Goal: Task Accomplishment & Management: Use online tool/utility

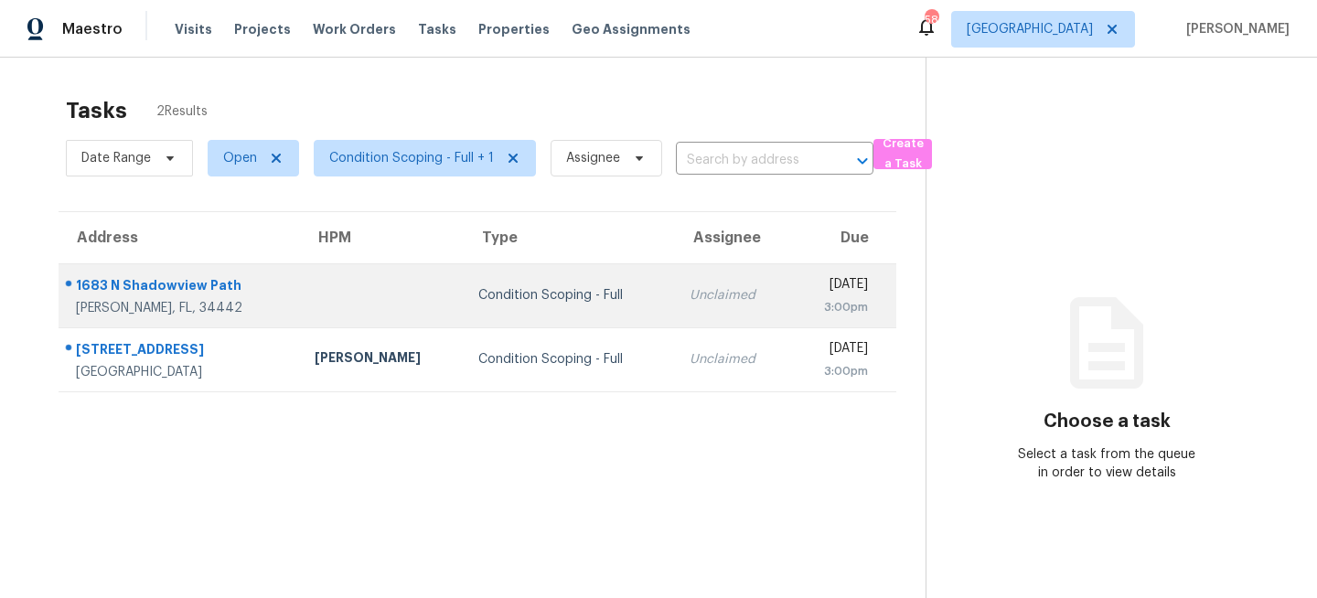
click at [472, 311] on td "Condition Scoping - Full" at bounding box center [569, 295] width 211 height 64
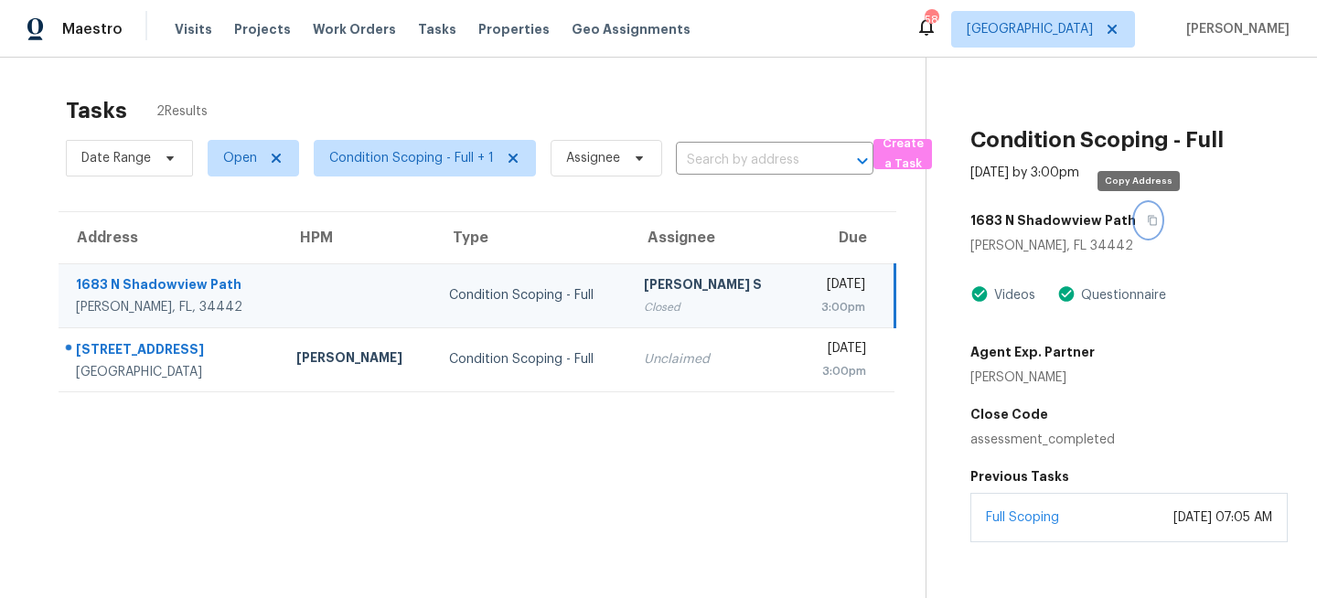
click at [1147, 222] on icon "button" at bounding box center [1152, 220] width 11 height 11
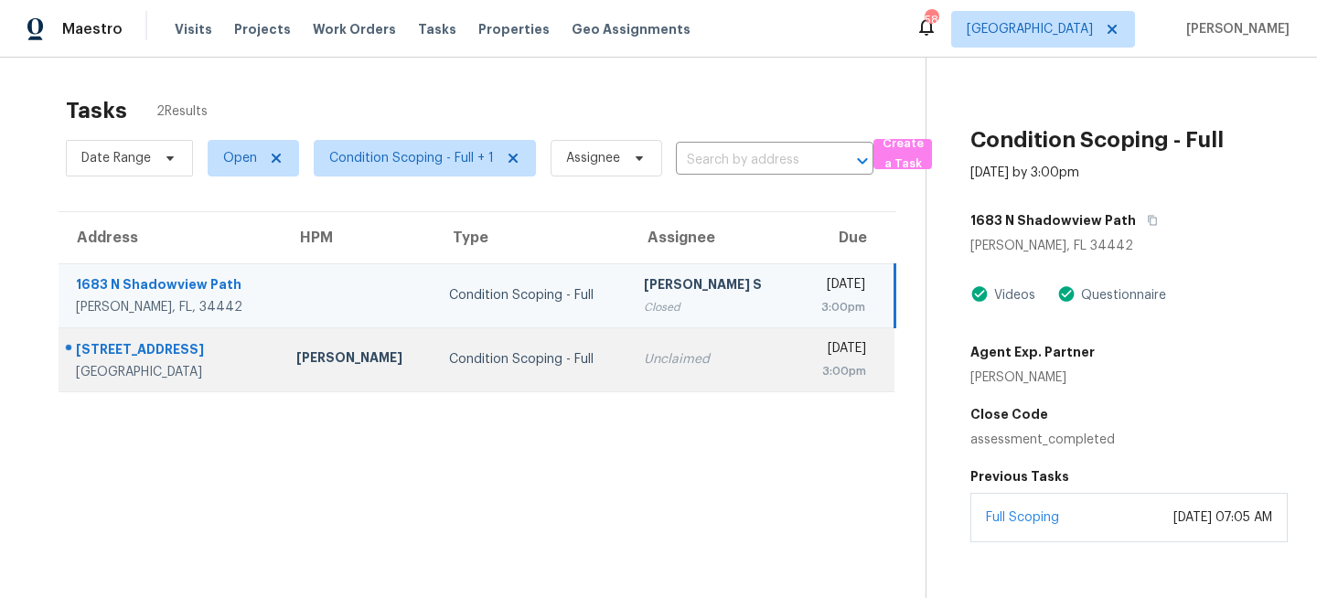
click at [541, 340] on td "Condition Scoping - Full" at bounding box center [533, 359] width 196 height 64
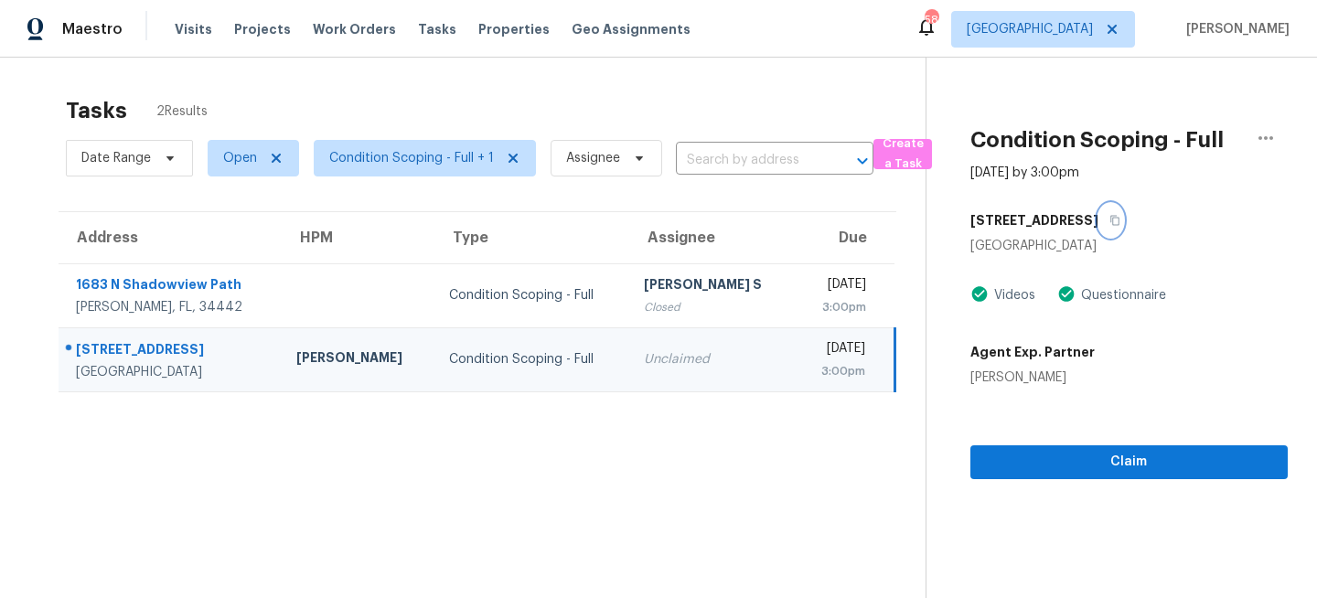
click at [1099, 214] on button "button" at bounding box center [1111, 220] width 25 height 33
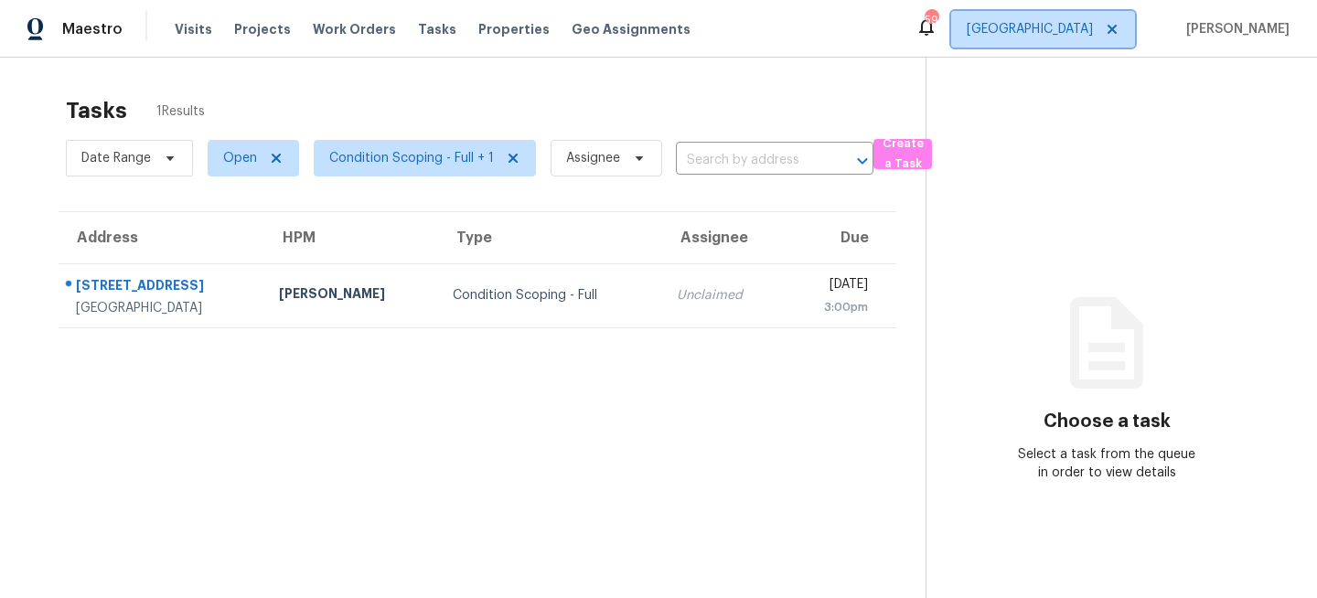
click at [1100, 38] on span "[GEOGRAPHIC_DATA]" at bounding box center [1043, 29] width 184 height 37
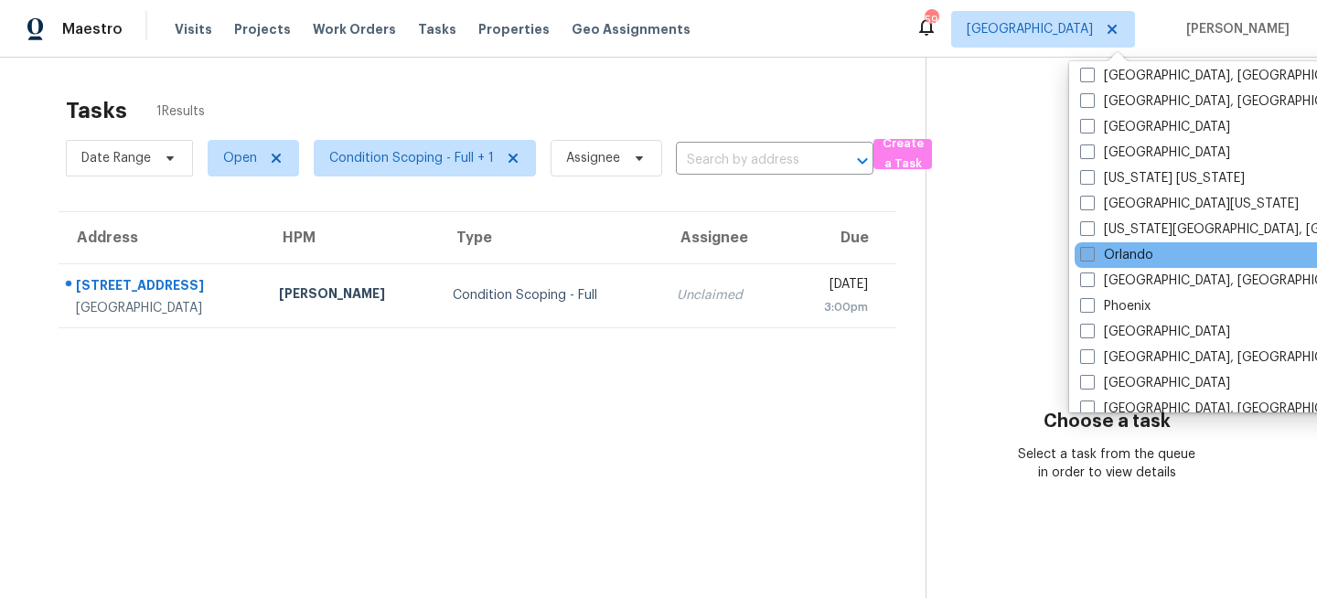
click at [1120, 249] on label "Orlando" at bounding box center [1116, 255] width 73 height 18
click at [1092, 249] on input "Orlando" at bounding box center [1086, 252] width 12 height 12
checkbox input "true"
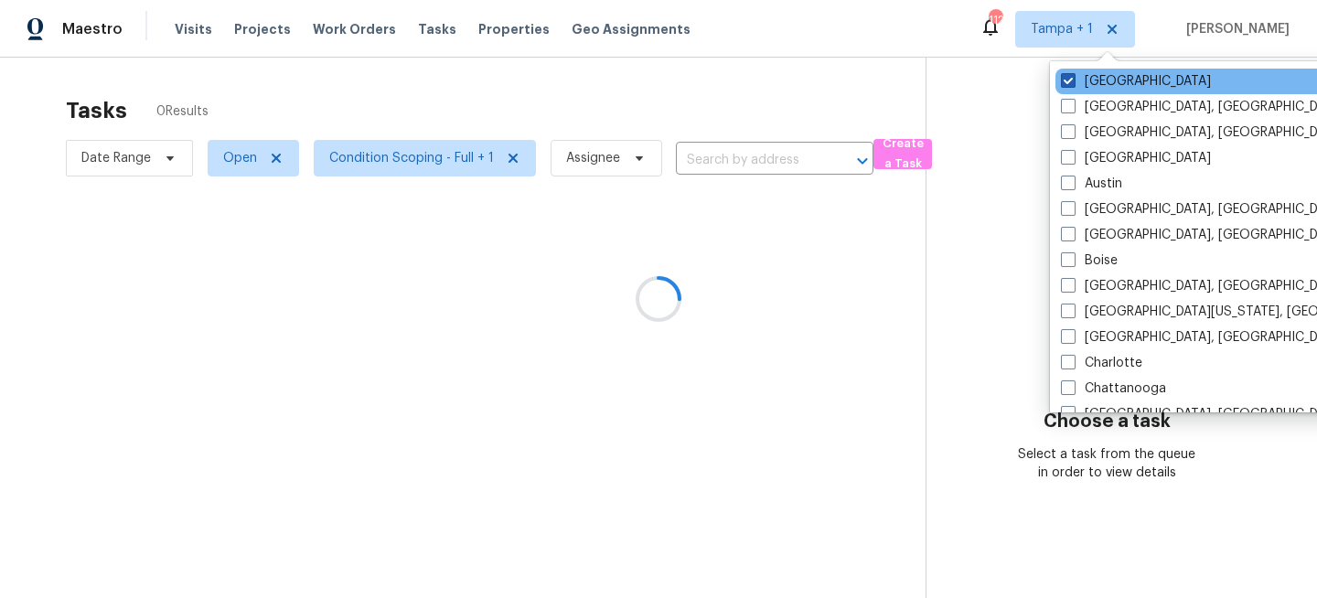
click at [1097, 87] on label "Tampa" at bounding box center [1136, 81] width 150 height 18
click at [1073, 84] on input "Tampa" at bounding box center [1067, 78] width 12 height 12
checkbox input "false"
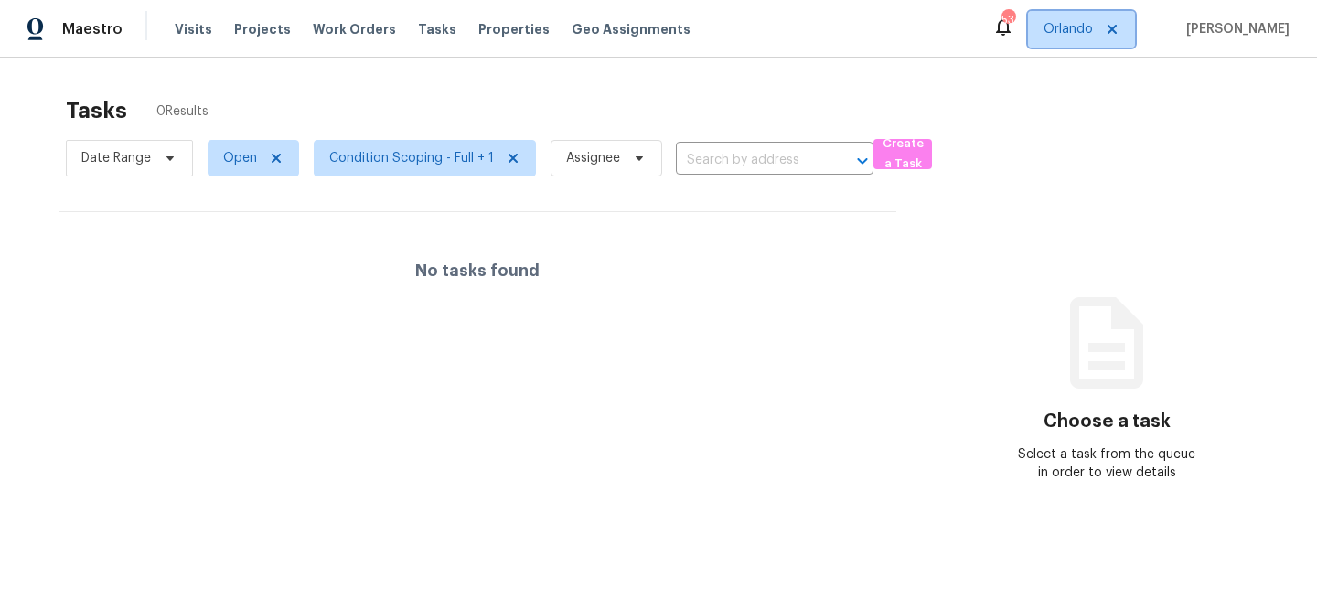
click at [1082, 30] on span "Orlando" at bounding box center [1068, 29] width 49 height 18
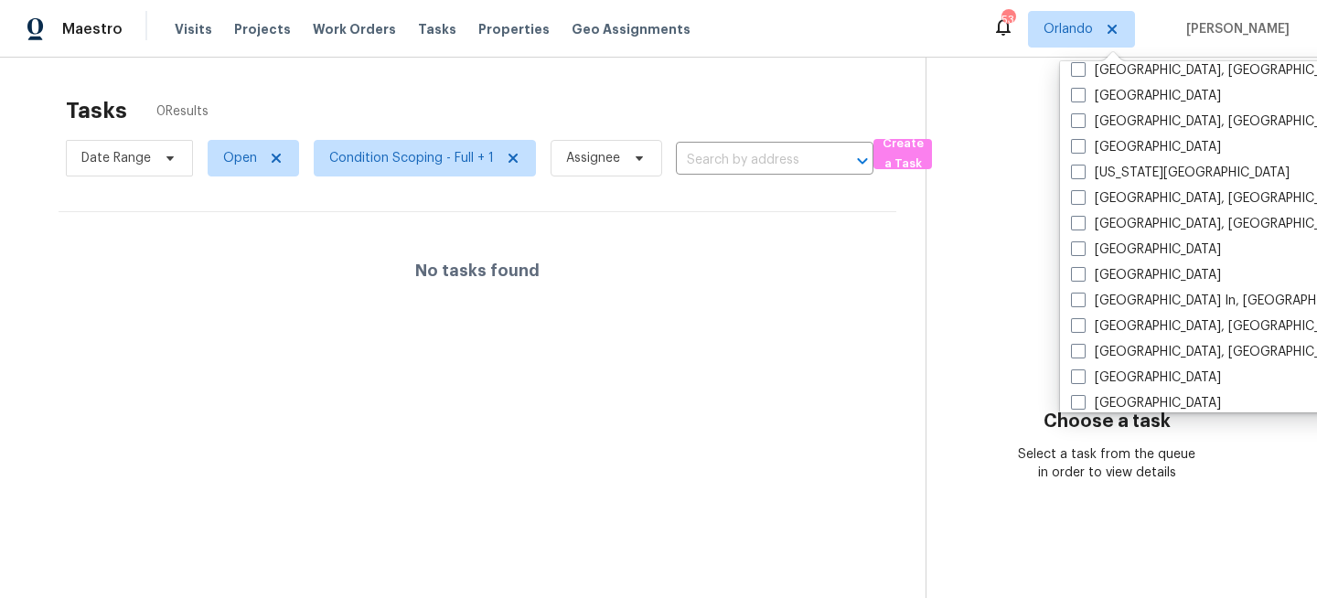
scroll to position [651, 0]
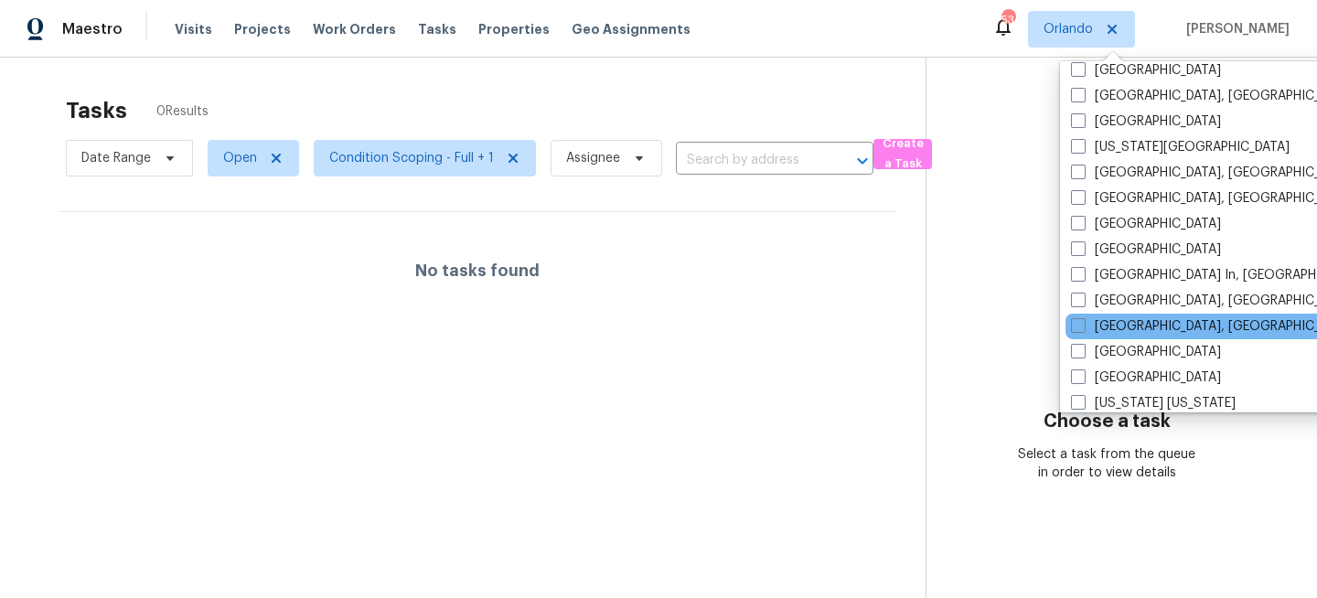
click at [1092, 315] on div "Miami, FL" at bounding box center [1250, 327] width 369 height 26
click at [1094, 319] on label "Miami, FL" at bounding box center [1213, 326] width 284 height 18
click at [1083, 319] on input "Miami, FL" at bounding box center [1077, 323] width 12 height 12
checkbox input "true"
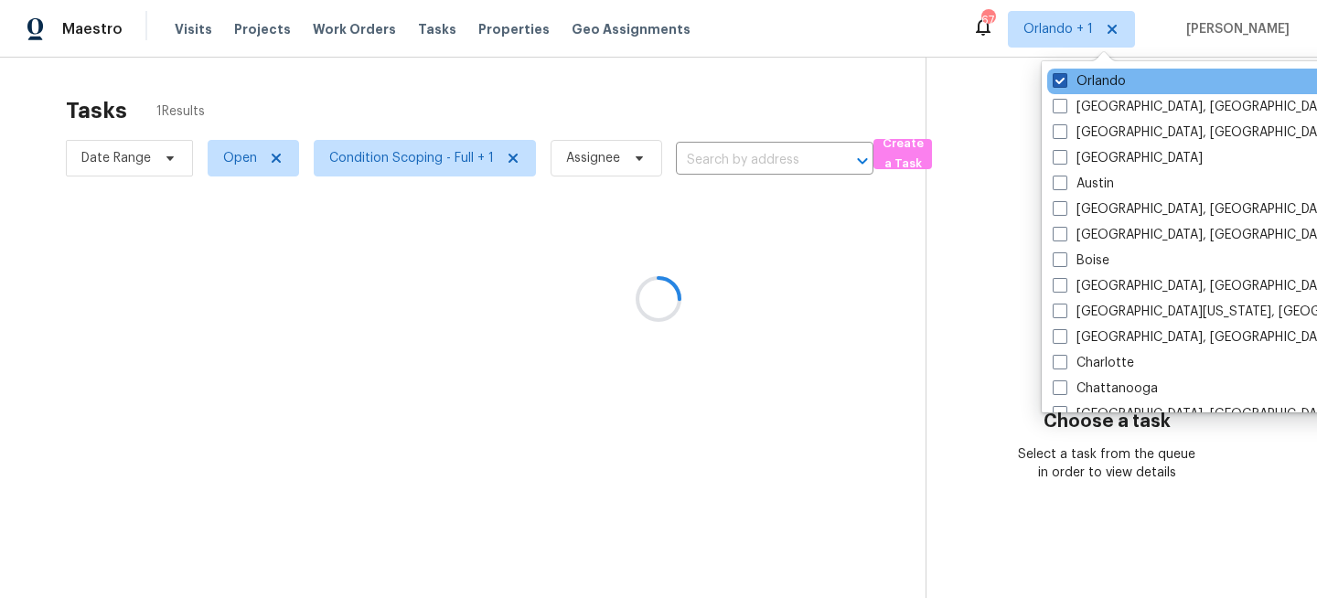
click at [1102, 81] on label "Orlando" at bounding box center [1089, 81] width 73 height 18
click at [1065, 81] on input "Orlando" at bounding box center [1059, 78] width 12 height 12
checkbox input "false"
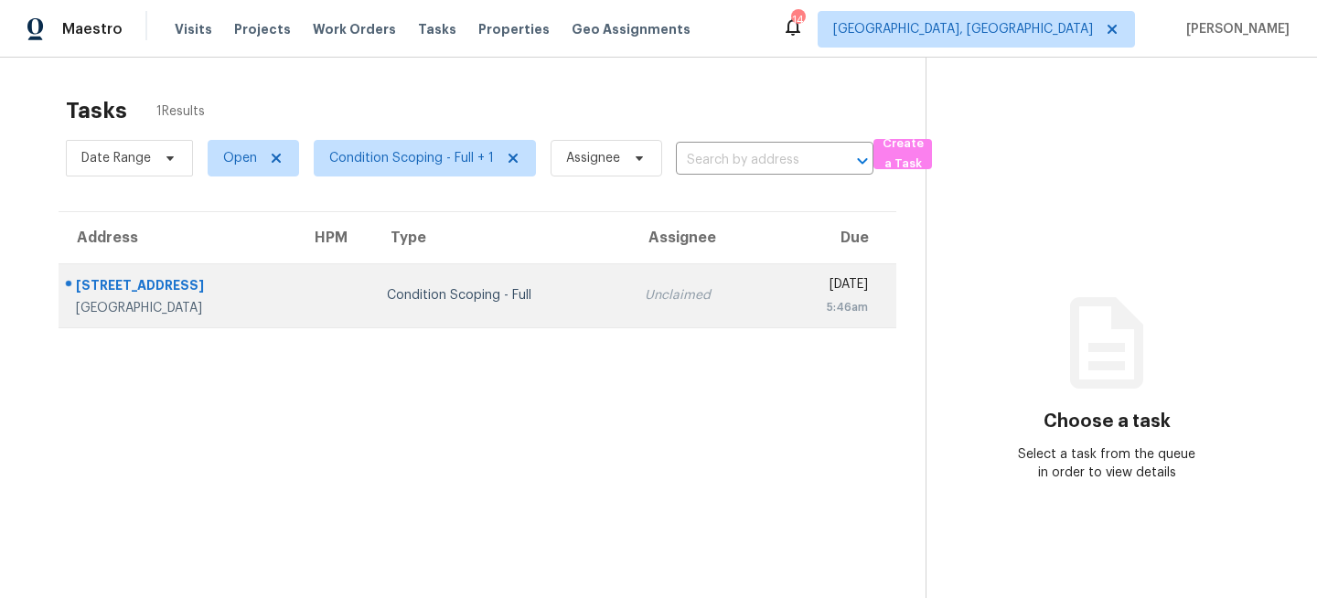
click at [440, 297] on div "Condition Scoping - Full" at bounding box center [501, 295] width 229 height 18
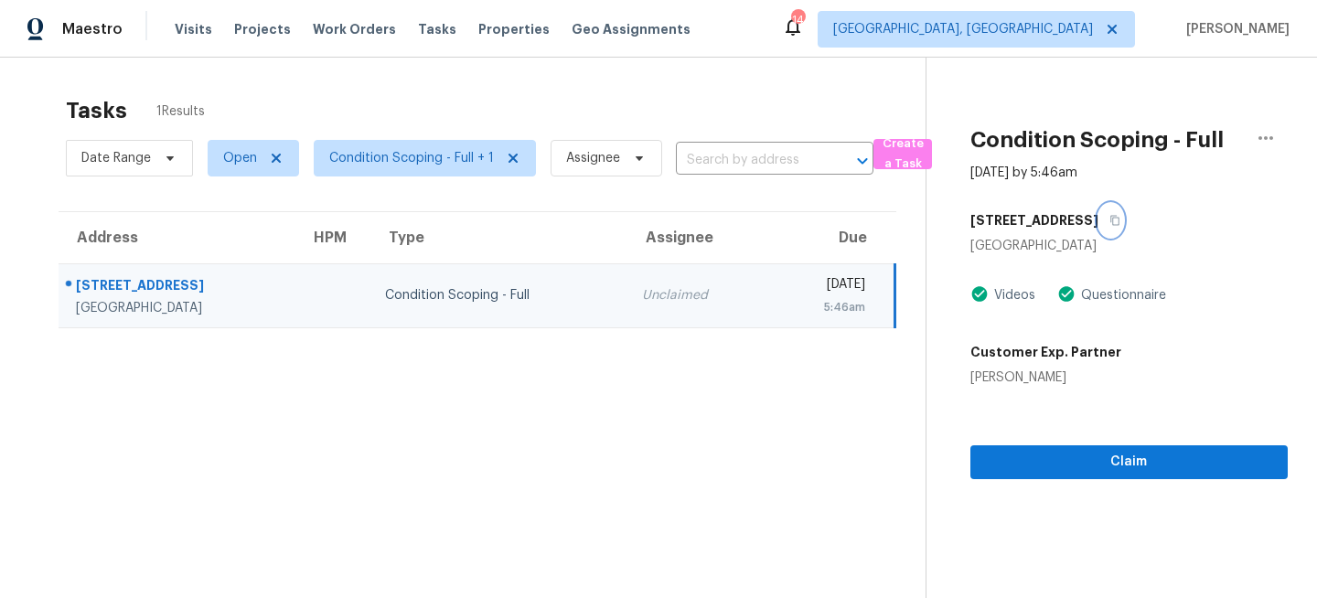
click at [1110, 220] on icon "button" at bounding box center [1115, 220] width 11 height 11
click at [1071, 21] on span "[GEOGRAPHIC_DATA], [GEOGRAPHIC_DATA]" at bounding box center [963, 29] width 260 height 18
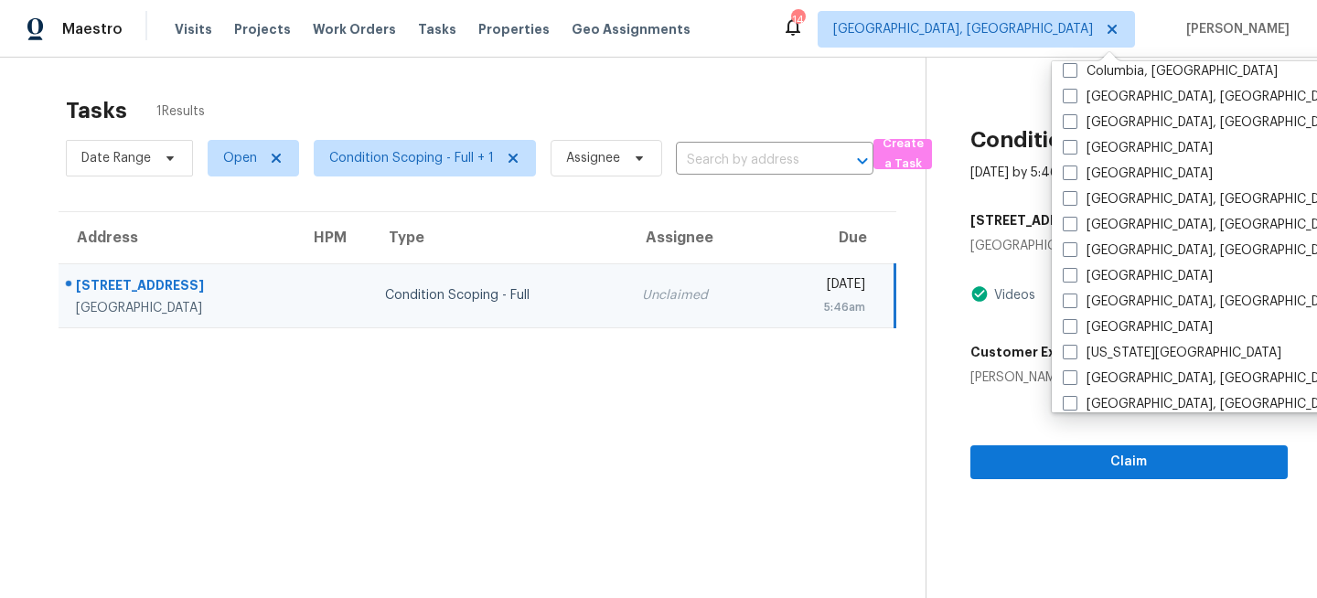
scroll to position [450, 0]
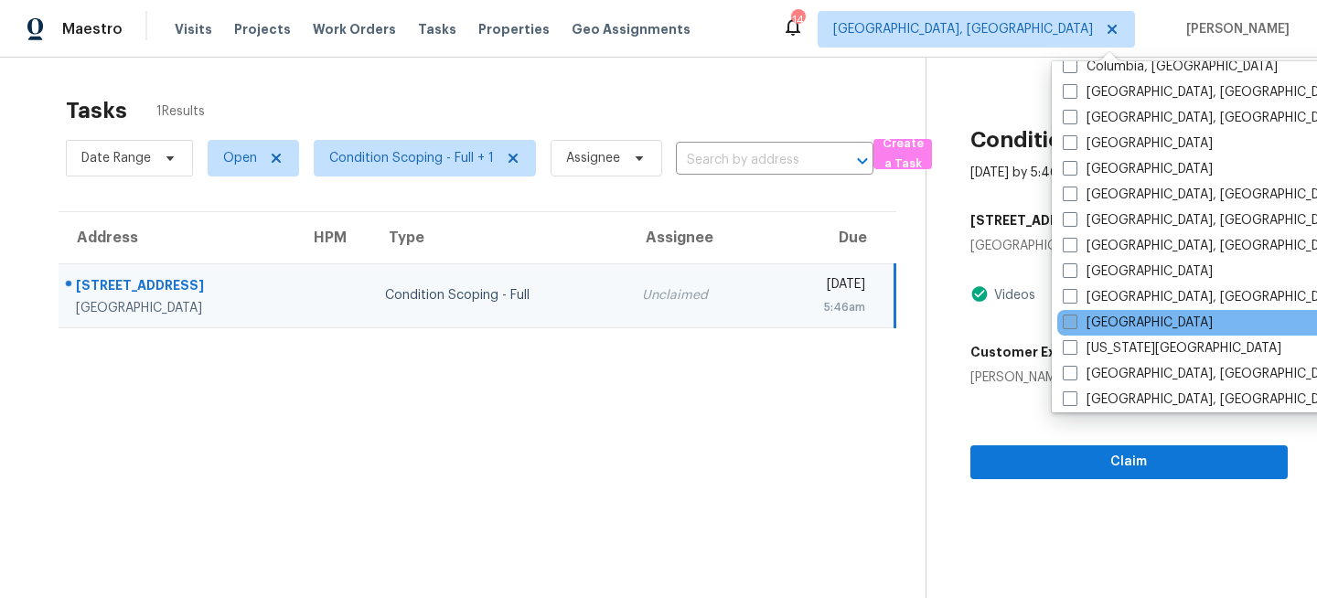
click at [1077, 329] on span at bounding box center [1070, 322] width 15 height 15
click at [1075, 326] on input "[GEOGRAPHIC_DATA]" at bounding box center [1069, 320] width 12 height 12
checkbox input "true"
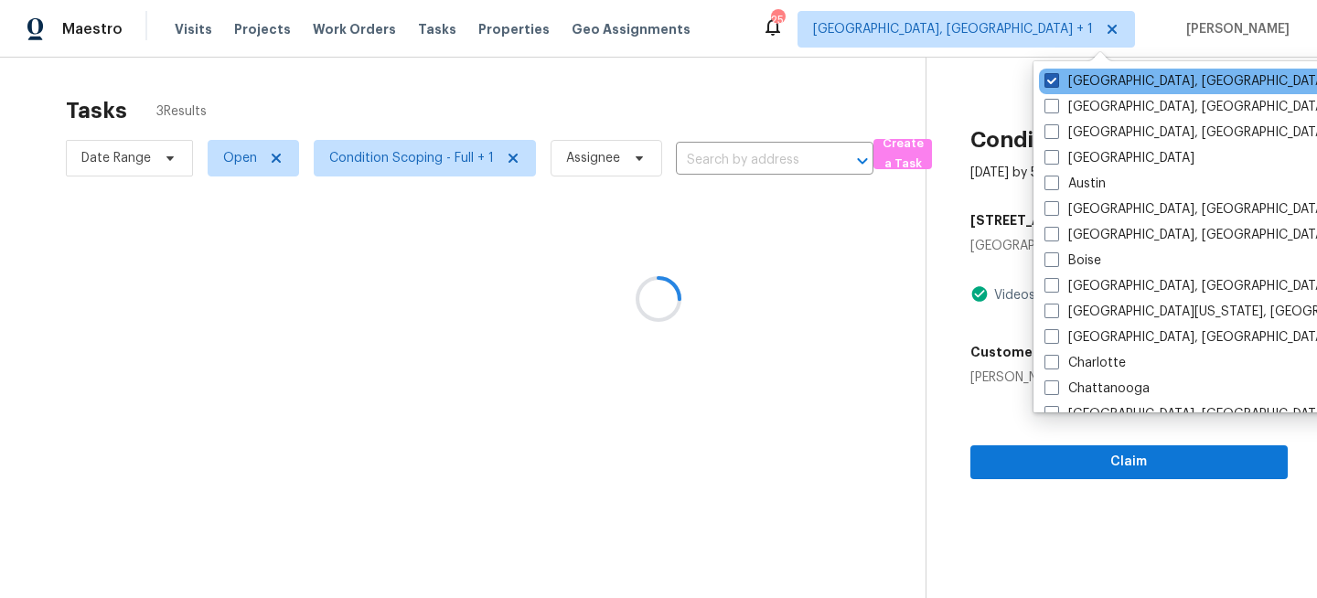
click at [1086, 72] on label "Miami, FL" at bounding box center [1187, 81] width 284 height 18
click at [1057, 72] on input "[GEOGRAPHIC_DATA], [GEOGRAPHIC_DATA]" at bounding box center [1051, 78] width 12 height 12
checkbox input "false"
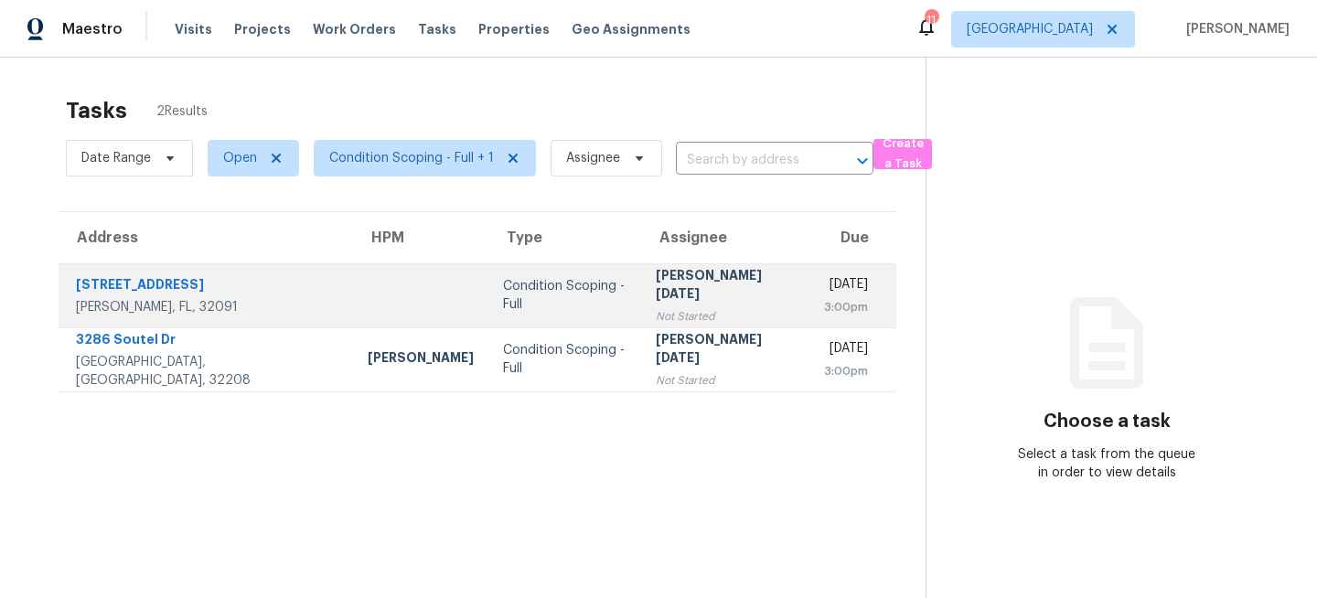
click at [503, 286] on div "Condition Scoping - Full" at bounding box center [564, 295] width 123 height 37
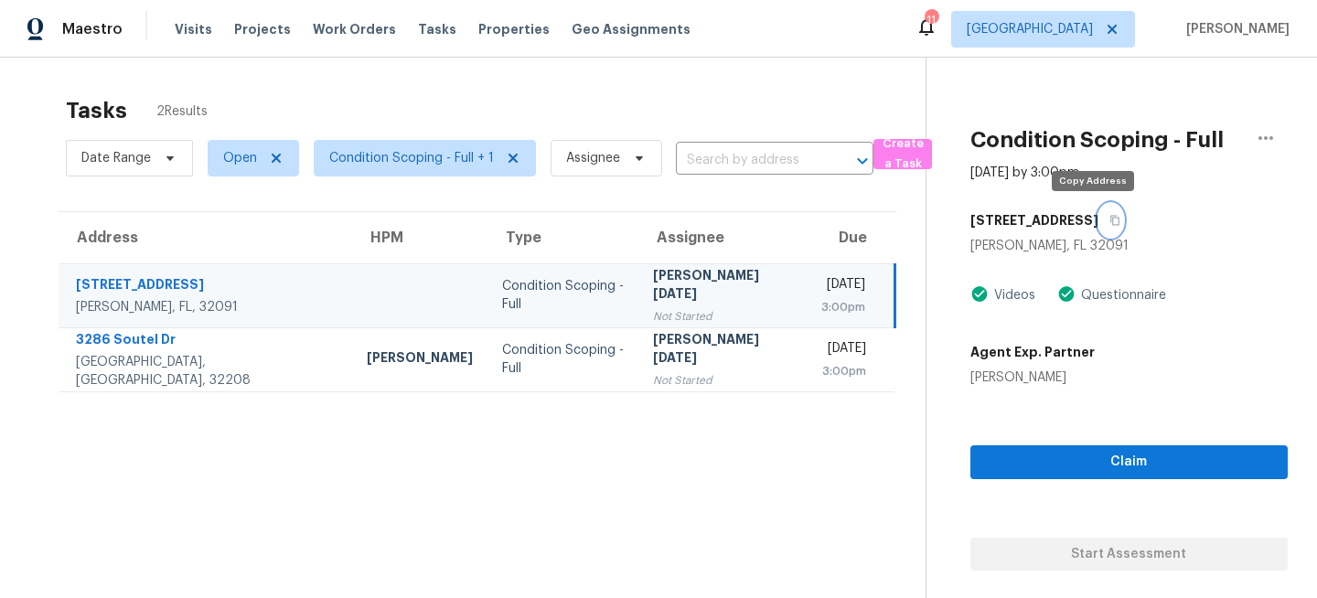
click at [1110, 221] on icon "button" at bounding box center [1115, 220] width 11 height 11
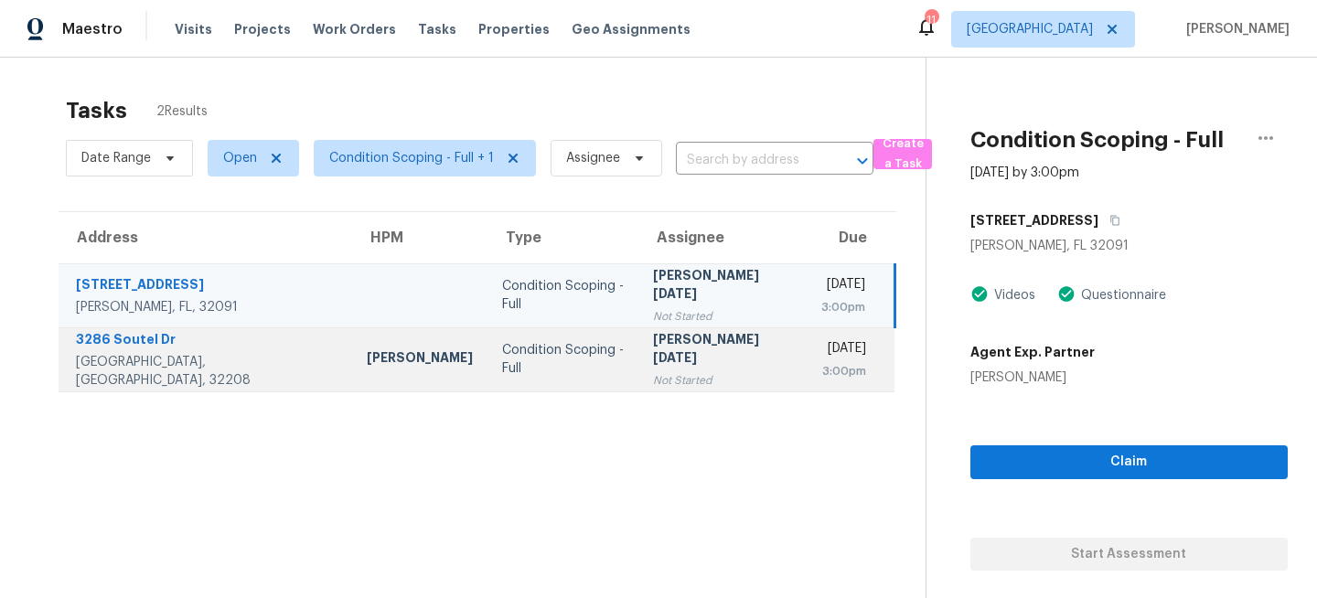
click at [562, 384] on td "Condition Scoping - Full" at bounding box center [564, 359] width 152 height 64
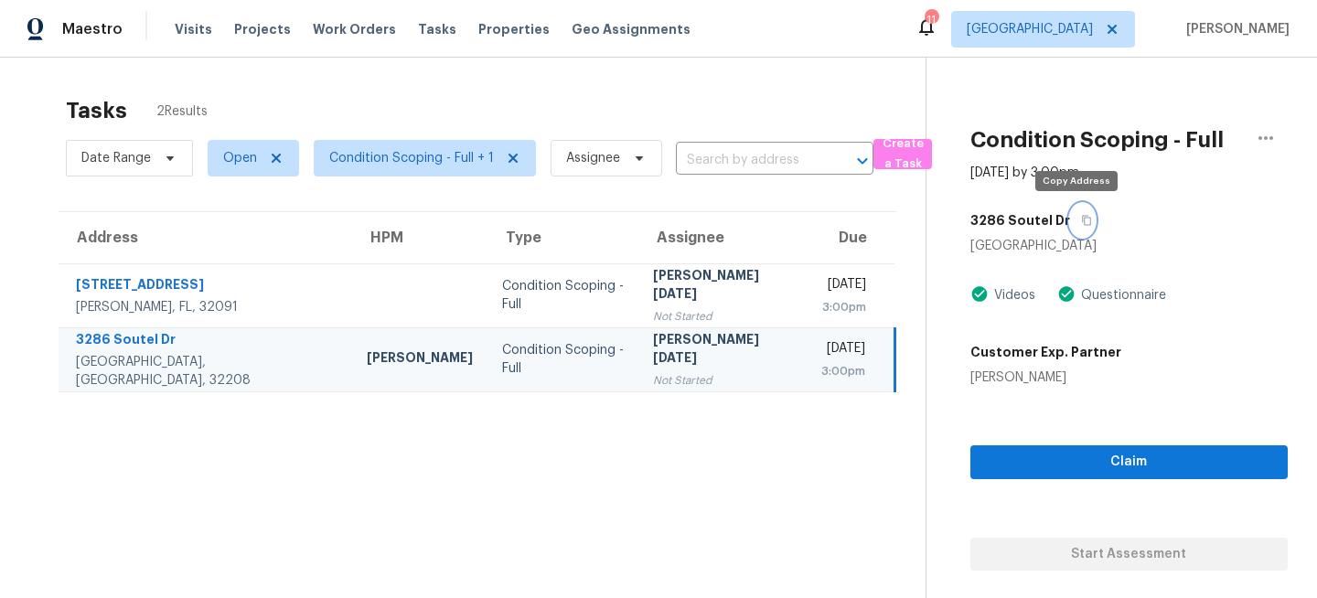
click at [1081, 221] on icon "button" at bounding box center [1086, 220] width 11 height 11
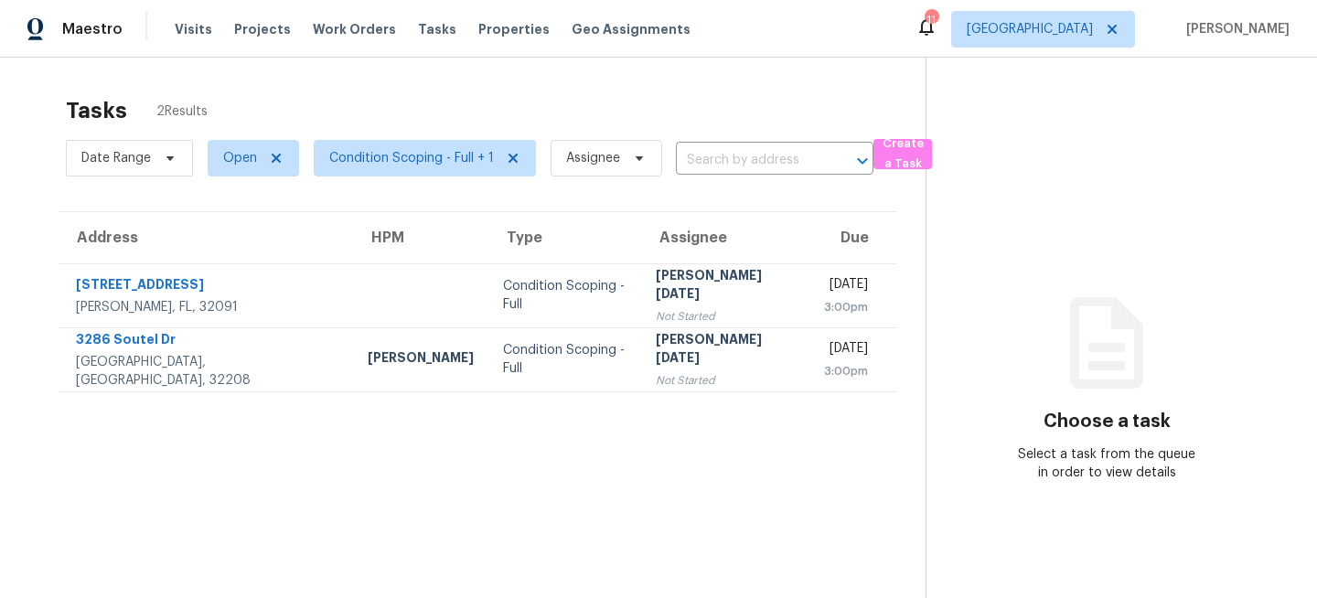
click at [369, 99] on div "Tasks 2 Results" at bounding box center [496, 111] width 860 height 48
click at [1087, 24] on span "Jacksonville" at bounding box center [1030, 29] width 126 height 18
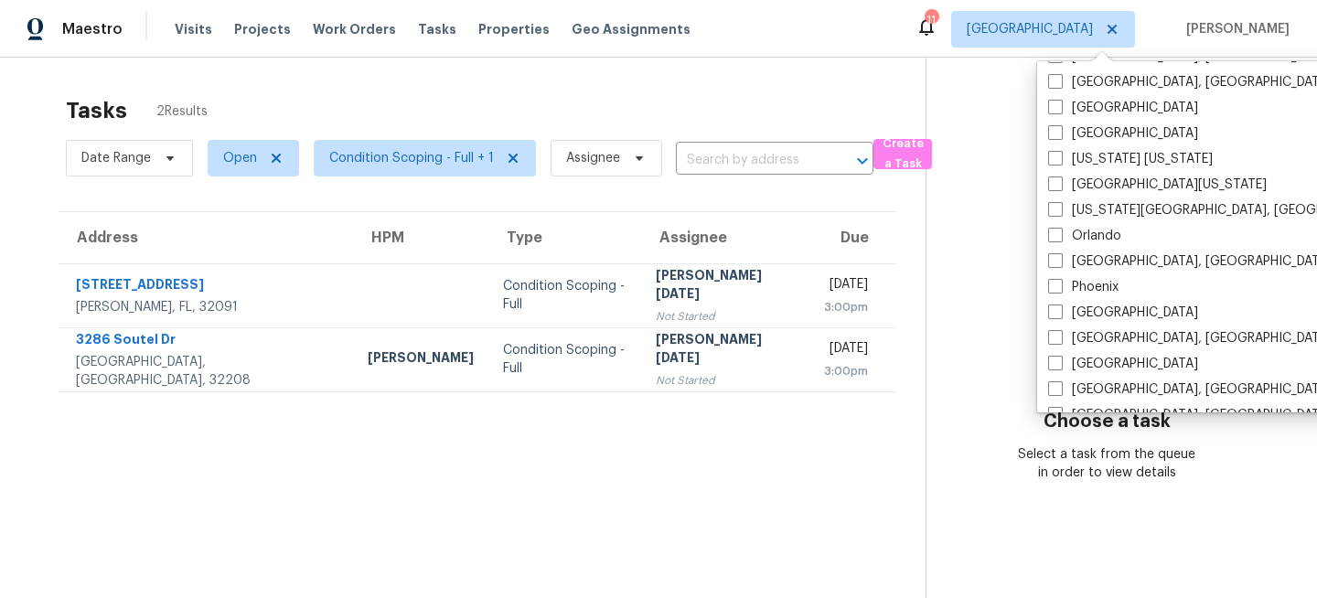
scroll to position [1226, 0]
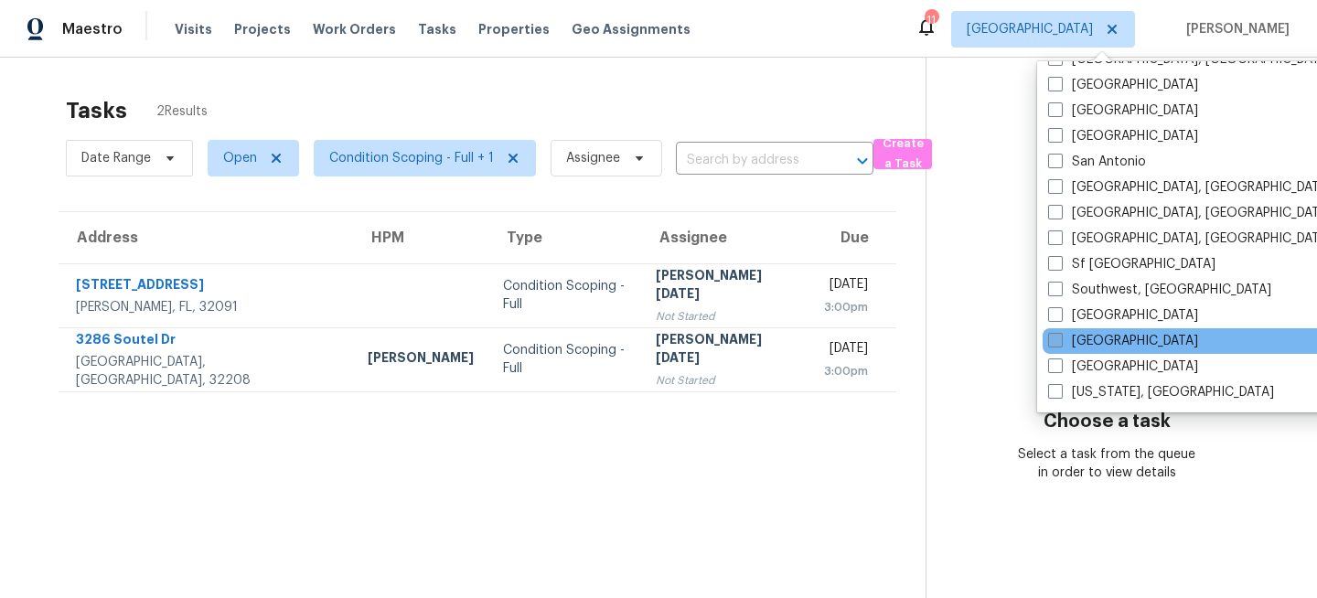
click at [1058, 332] on label "[GEOGRAPHIC_DATA]" at bounding box center [1123, 341] width 150 height 18
click at [1058, 332] on input "[GEOGRAPHIC_DATA]" at bounding box center [1054, 338] width 12 height 12
checkbox input "true"
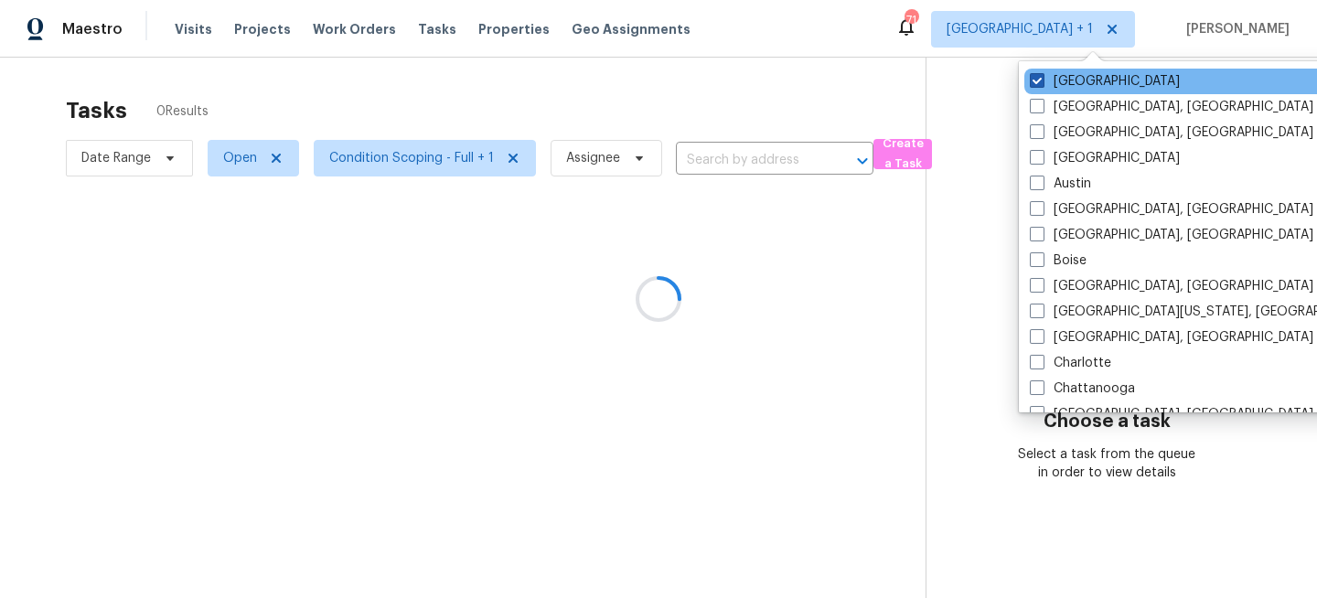
click at [1065, 82] on label "Jacksonville" at bounding box center [1105, 81] width 150 height 18
click at [1042, 82] on input "Jacksonville" at bounding box center [1036, 78] width 12 height 12
checkbox input "false"
